Goal: Task Accomplishment & Management: Manage account settings

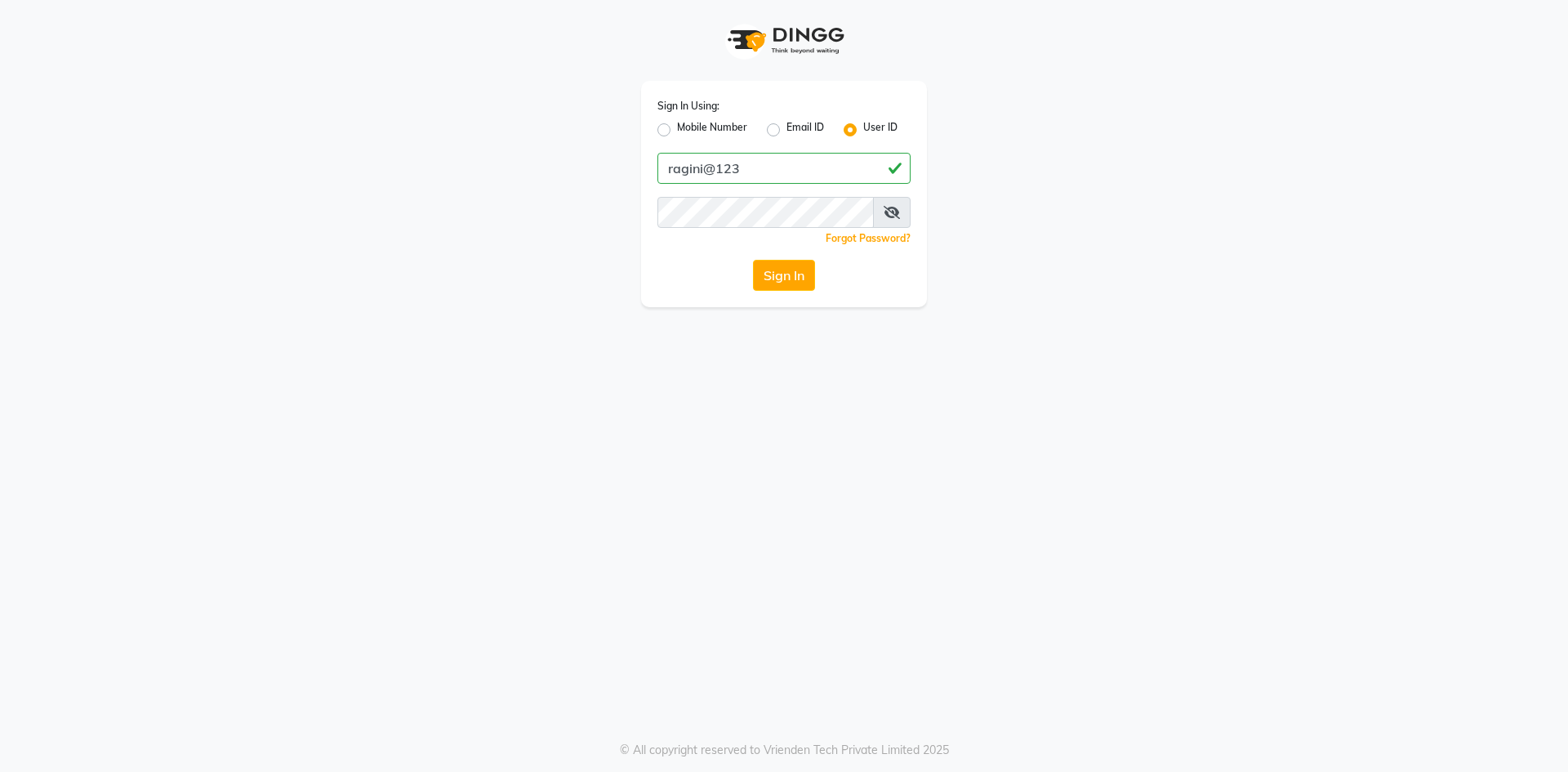
type input "ragini@123"
click at [797, 279] on button "Sign In" at bounding box center [784, 275] width 62 height 31
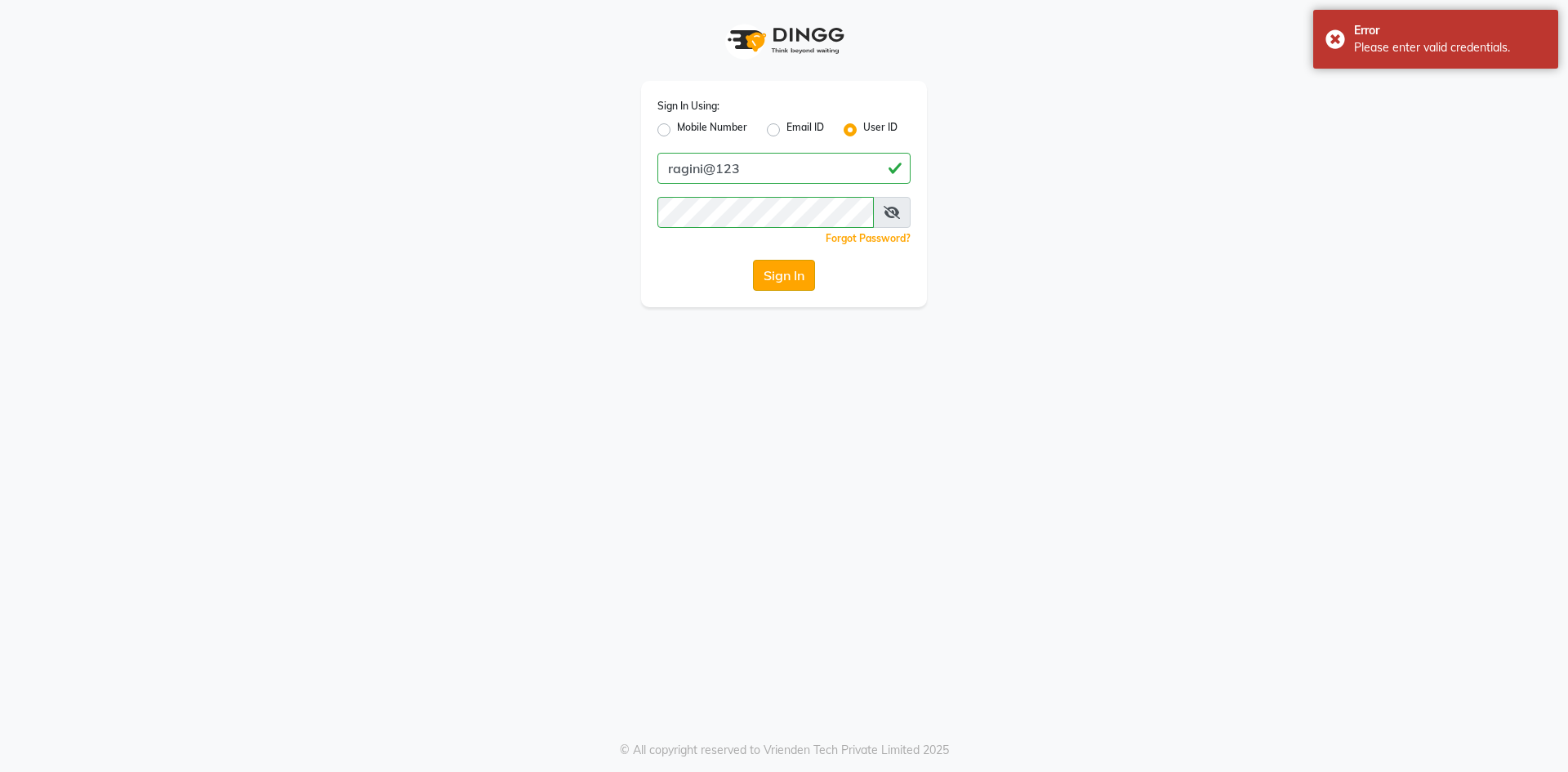
click at [788, 276] on button "Sign In" at bounding box center [784, 275] width 62 height 31
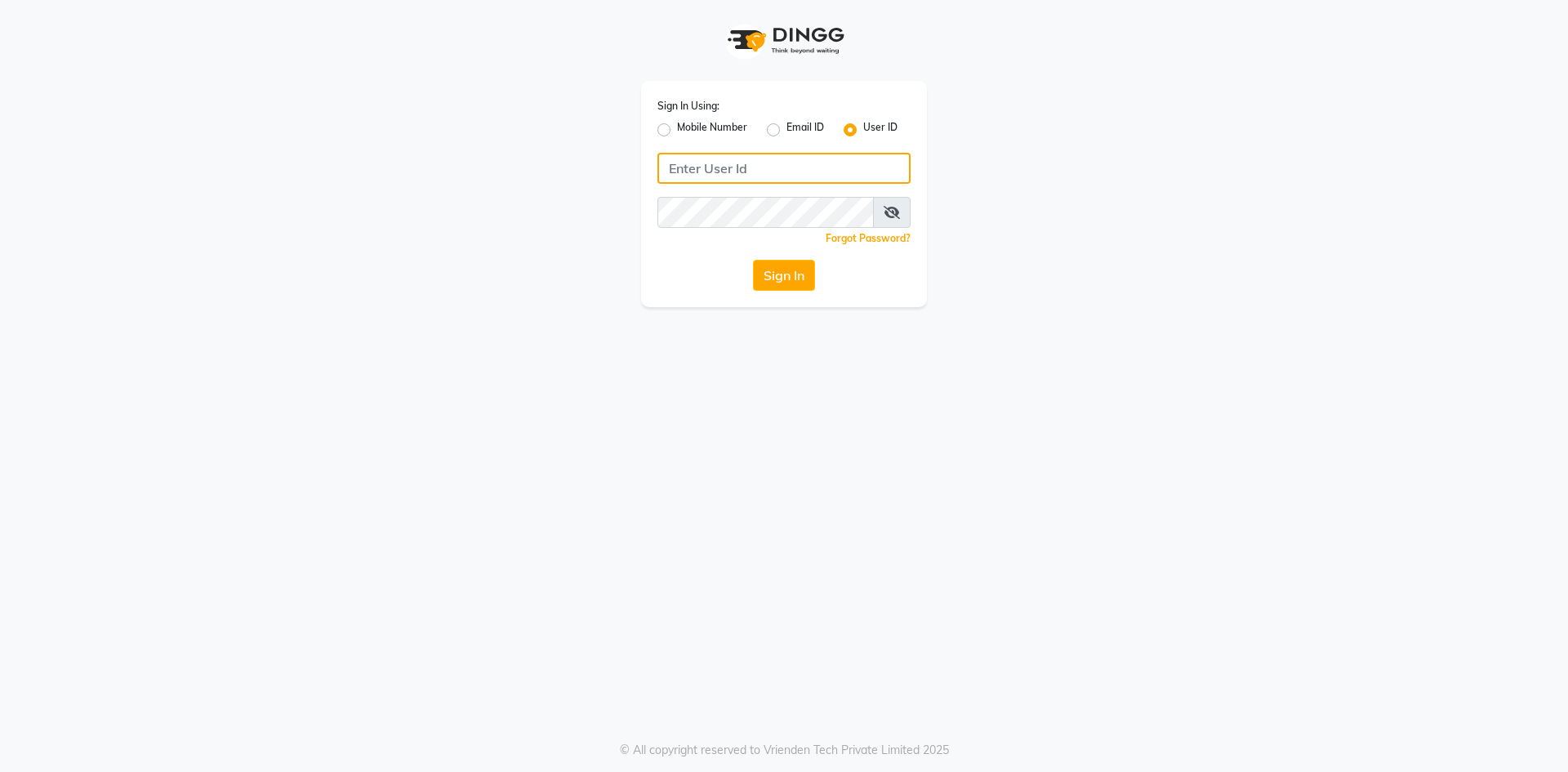
click at [722, 166] on input "Username" at bounding box center [784, 168] width 254 height 31
type input "ragini@123"
click at [772, 272] on button "Sign In" at bounding box center [784, 275] width 62 height 31
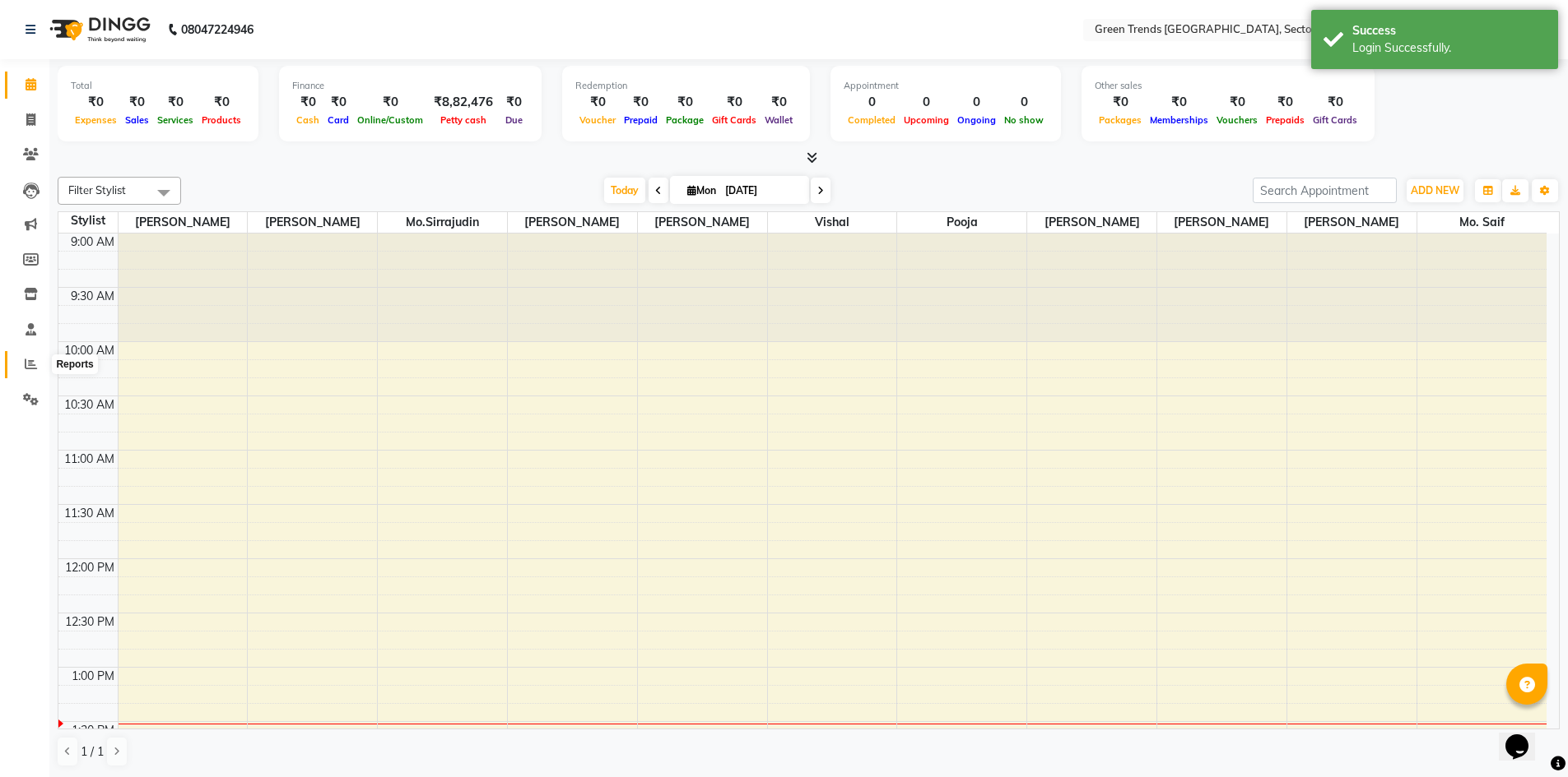
click at [29, 358] on icon at bounding box center [31, 364] width 13 height 13
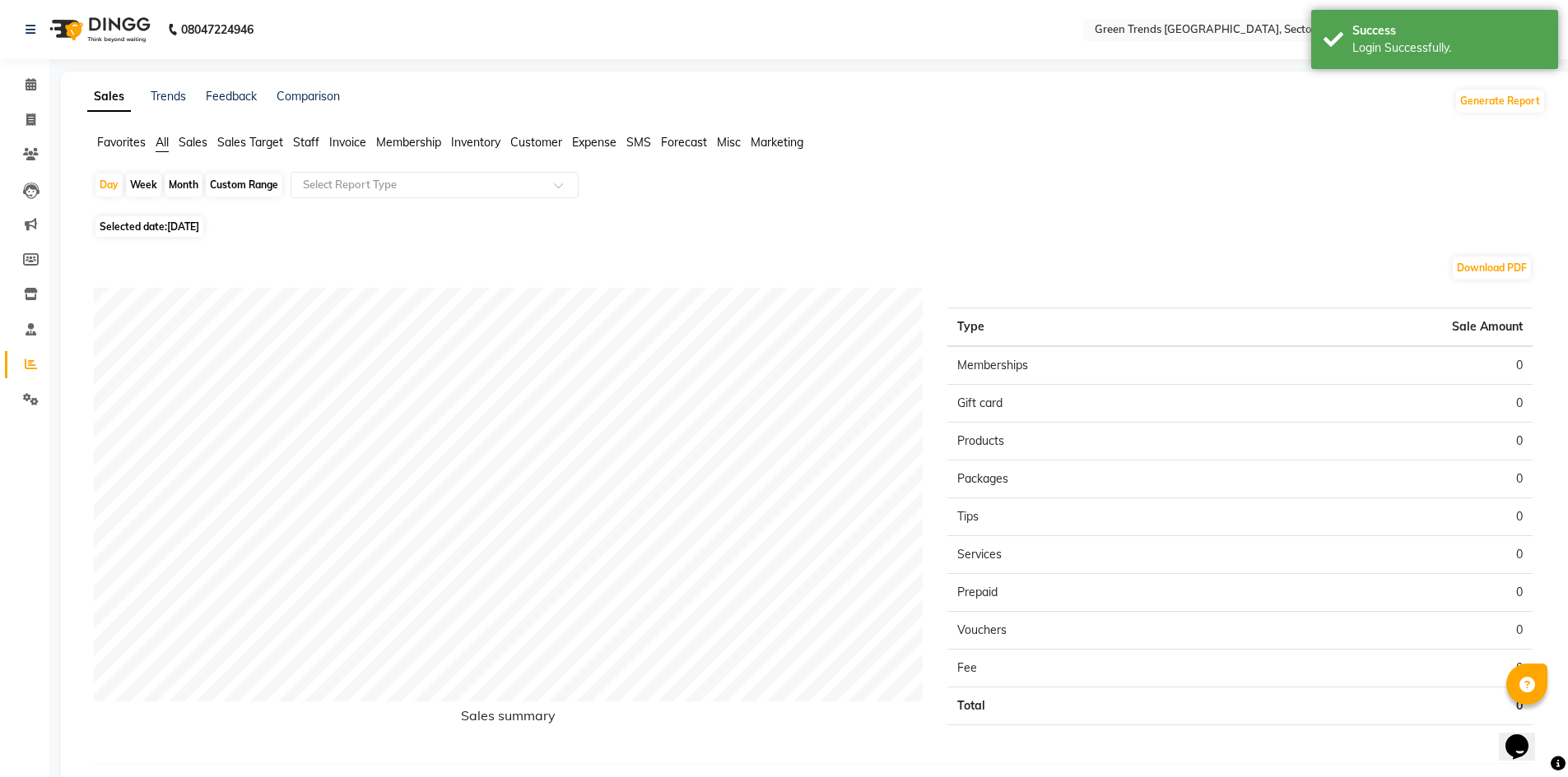
click at [247, 181] on div "Custom Range" at bounding box center [243, 186] width 76 height 23
select select "9"
select select "2025"
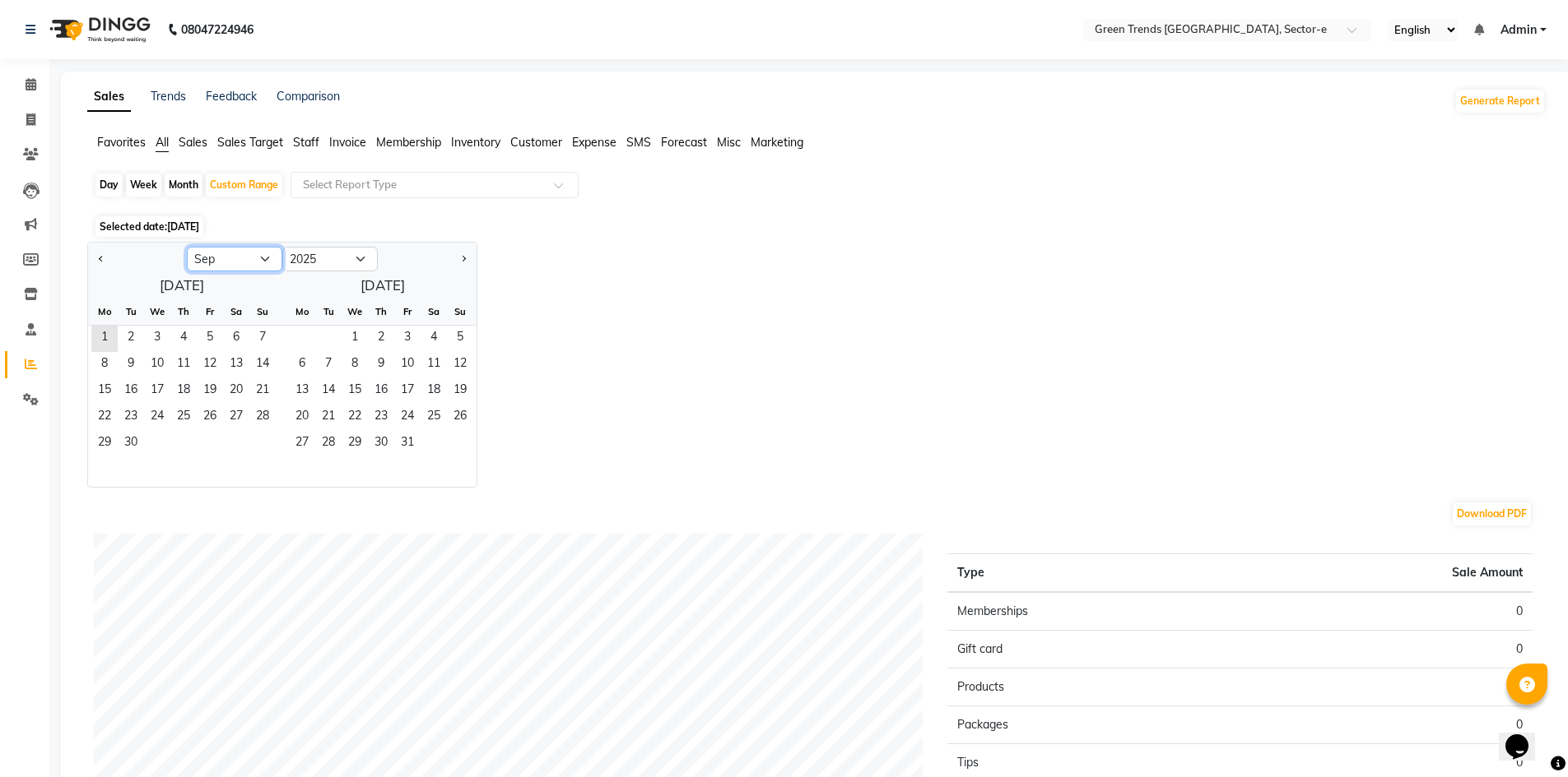
click at [265, 257] on select "Jan Feb Mar Apr May Jun Jul Aug Sep Oct Nov Dec" at bounding box center [234, 259] width 95 height 25
select select "8"
click at [186, 246] on select "Jan Feb Mar Apr May Jun Jul Aug Sep Oct Nov Dec" at bounding box center [234, 259] width 95 height 25
click at [215, 332] on span "1" at bounding box center [209, 338] width 26 height 26
click at [271, 443] on span "31" at bounding box center [262, 444] width 26 height 26
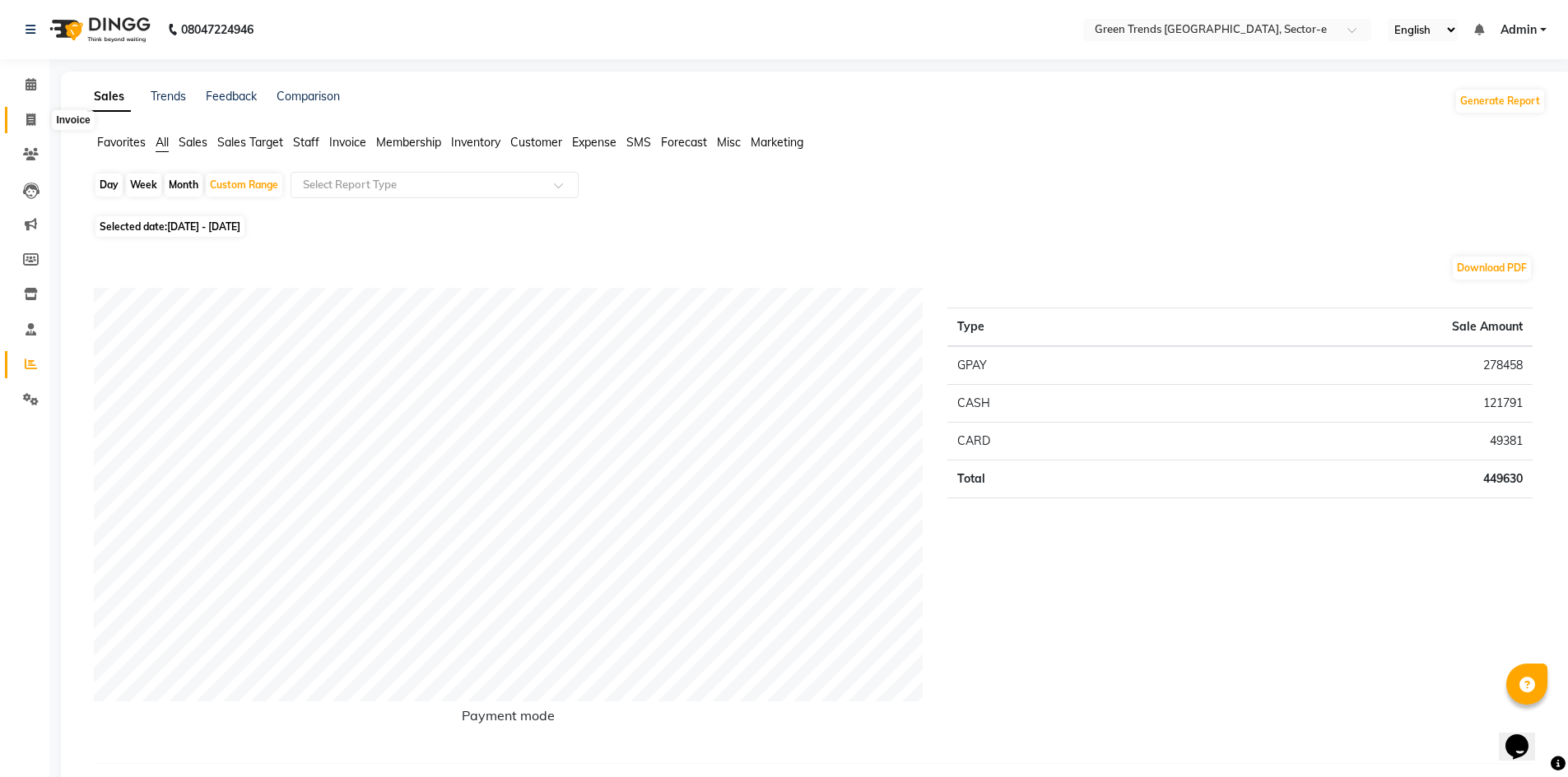
click at [30, 116] on icon at bounding box center [30, 120] width 9 height 13
select select "service"
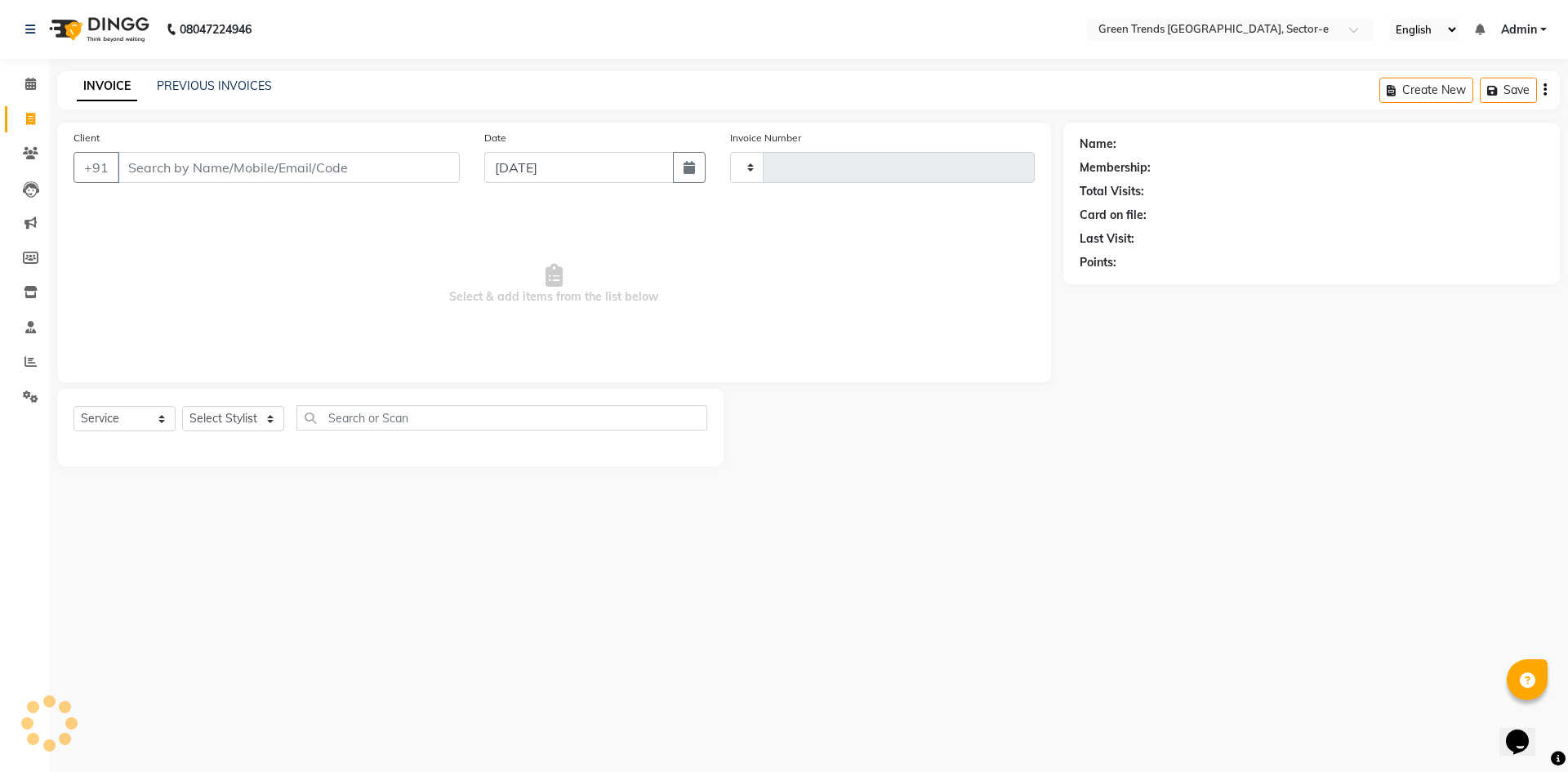
type input "1412"
select select "7023"
click at [174, 84] on link "PREVIOUS INVOICES" at bounding box center [214, 85] width 115 height 15
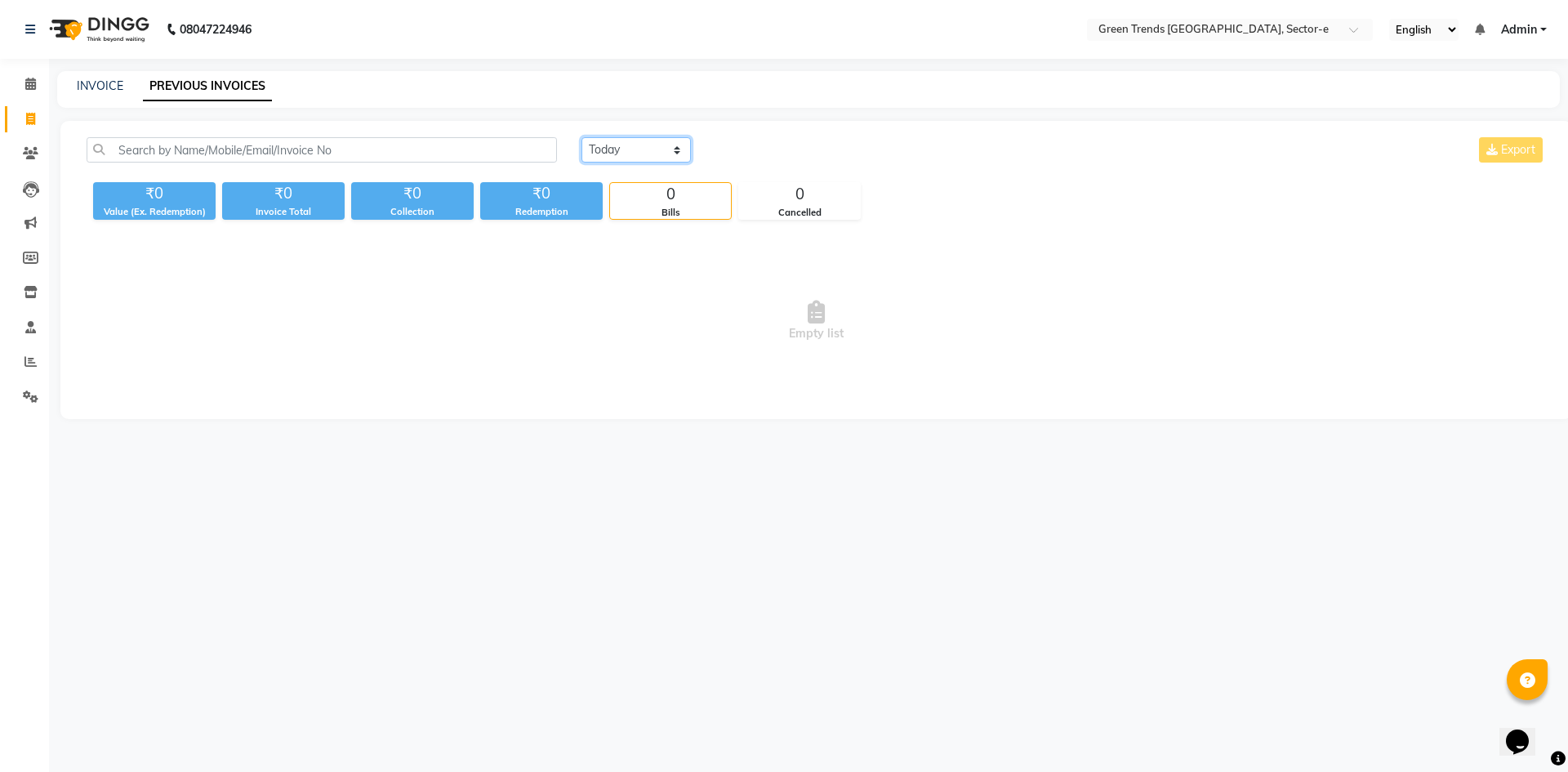
click at [630, 150] on select "Today Yesterday Custom Range" at bounding box center [636, 150] width 109 height 25
select select "range"
click at [582, 137] on select "Today Yesterday Custom Range" at bounding box center [636, 150] width 109 height 25
click at [761, 156] on input "01-09-2025" at bounding box center [769, 150] width 115 height 23
select select "9"
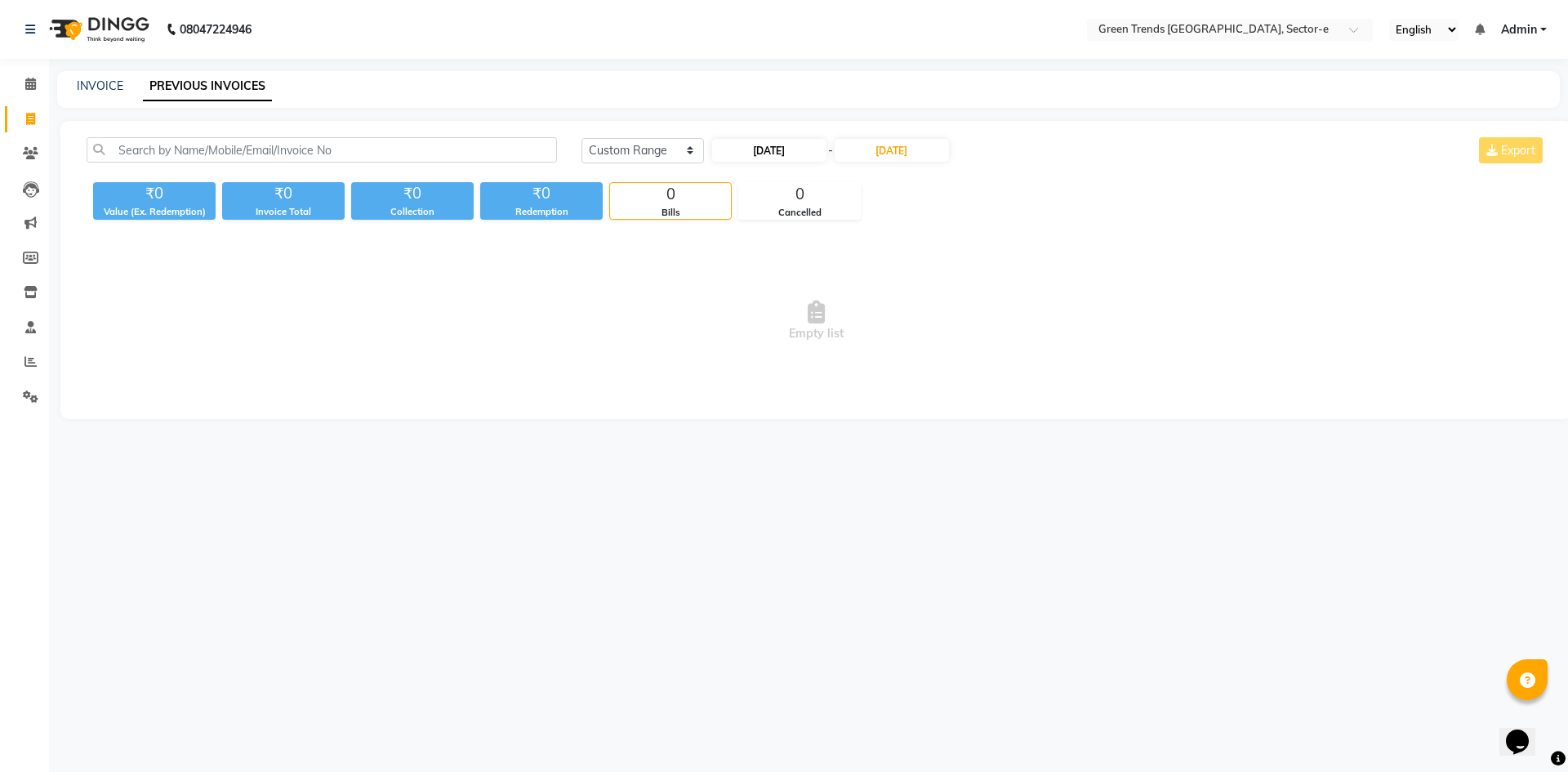
select select "2025"
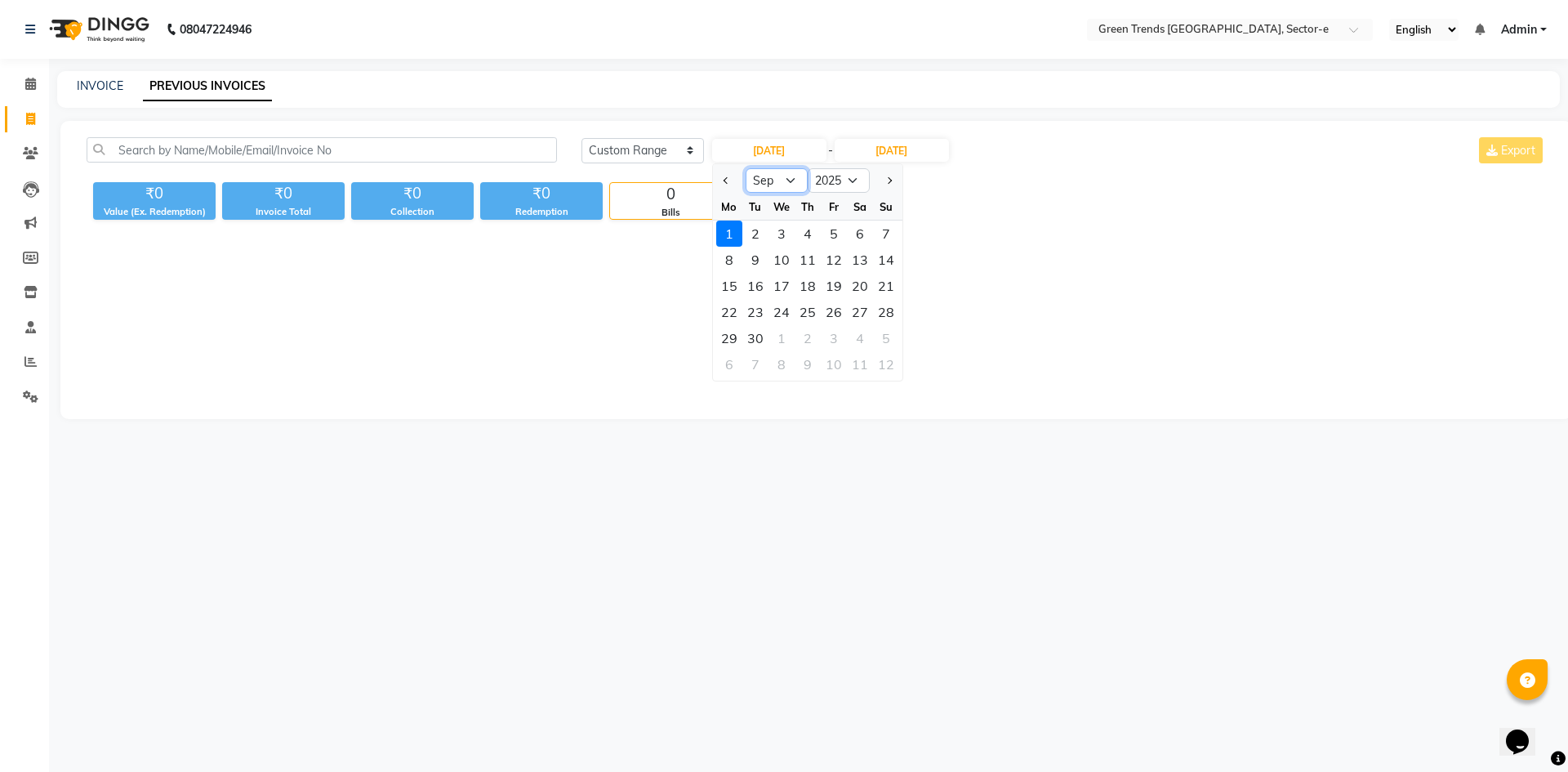
click at [780, 183] on select "Jan Feb Mar Apr May Jun Jul Aug Sep Oct Nov Dec" at bounding box center [777, 181] width 62 height 25
select select "8"
click at [746, 168] on select "Jan Feb Mar Apr May Jun Jul Aug Sep Oct Nov Dec" at bounding box center [777, 181] width 62 height 25
click at [834, 235] on div "1" at bounding box center [833, 233] width 26 height 26
type input "01-08-2025"
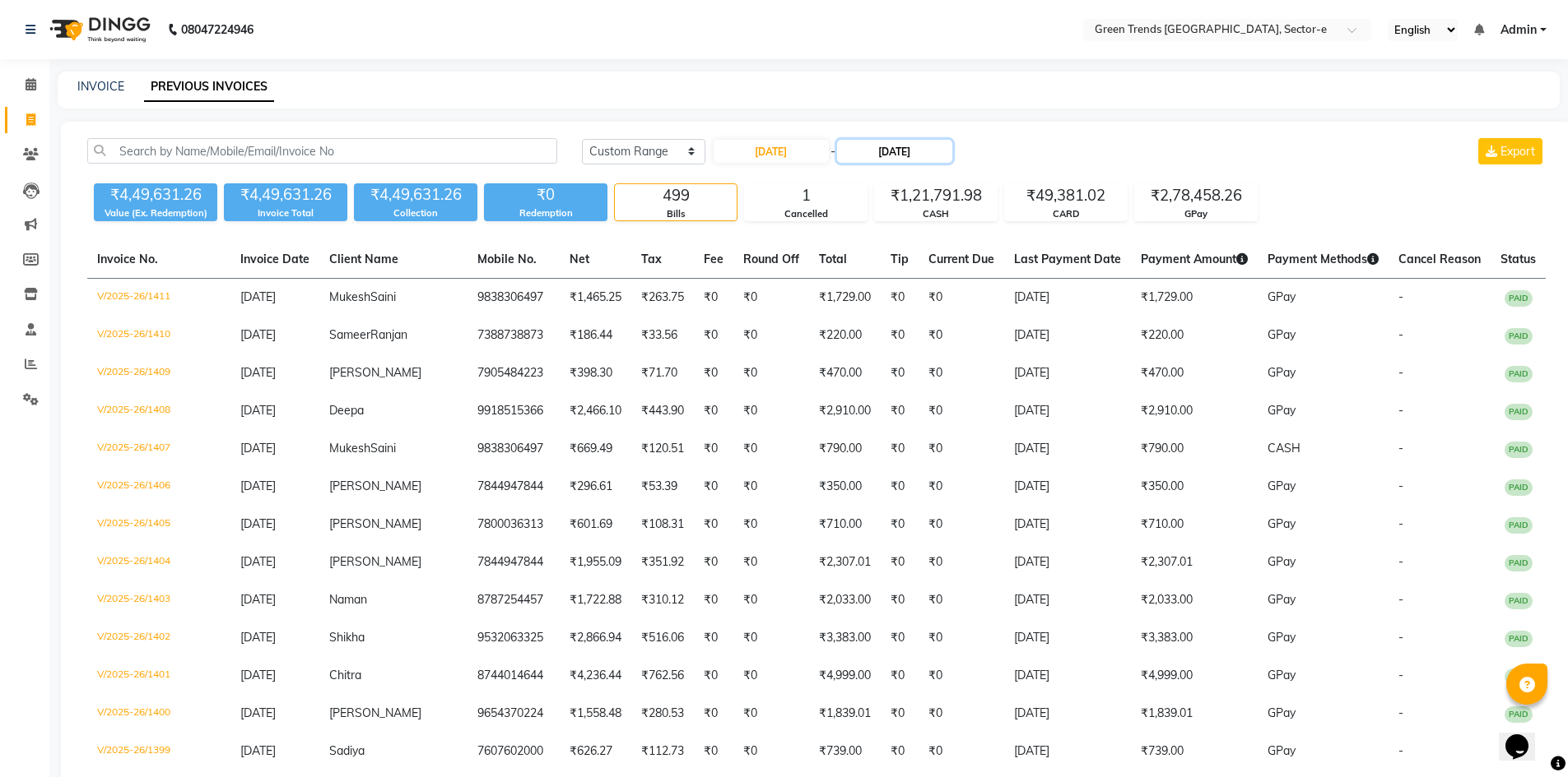
click at [884, 150] on input "01-09-2025" at bounding box center [894, 151] width 116 height 23
select select "9"
